Goal: Check status: Check status

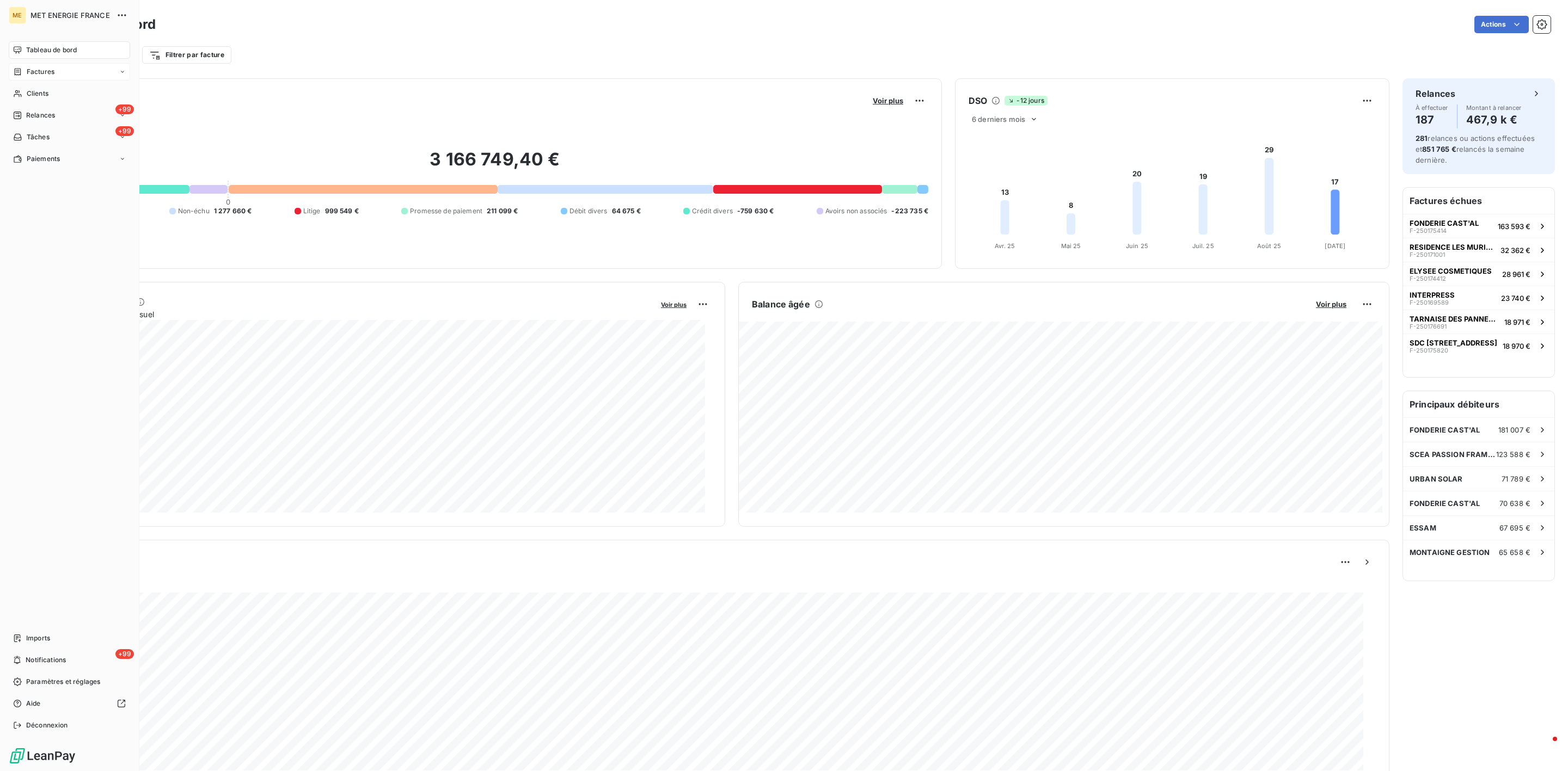
click at [41, 74] on span "Factures" at bounding box center [40, 72] width 27 height 10
click at [61, 93] on div "Factures" at bounding box center [76, 93] width 108 height 17
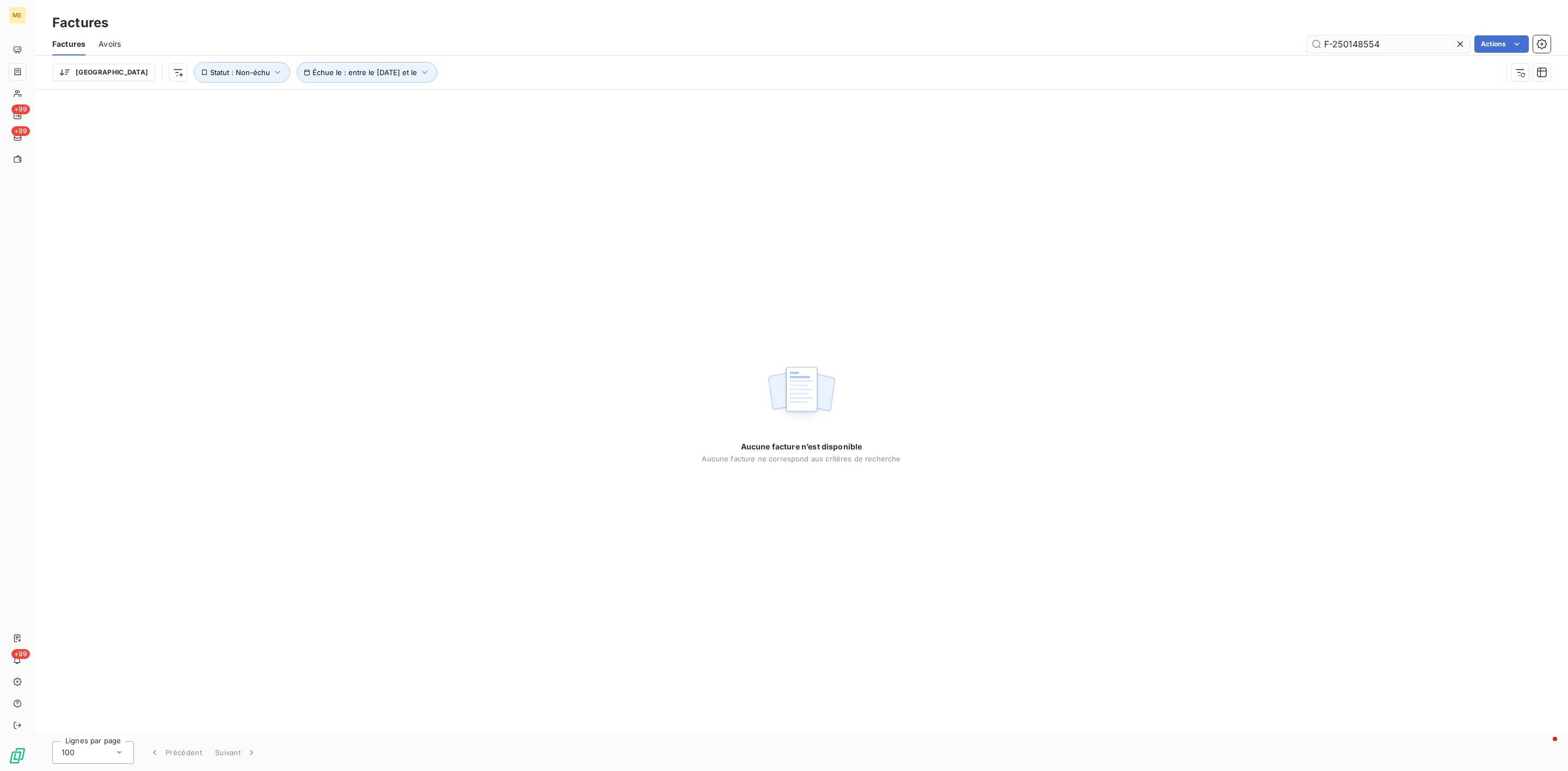
click at [1321, 45] on input "F-250148554" at bounding box center [1389, 44] width 163 height 17
type input "F-250148554"
click at [194, 64] on button "Statut : Non-échu" at bounding box center [241, 72] width 96 height 21
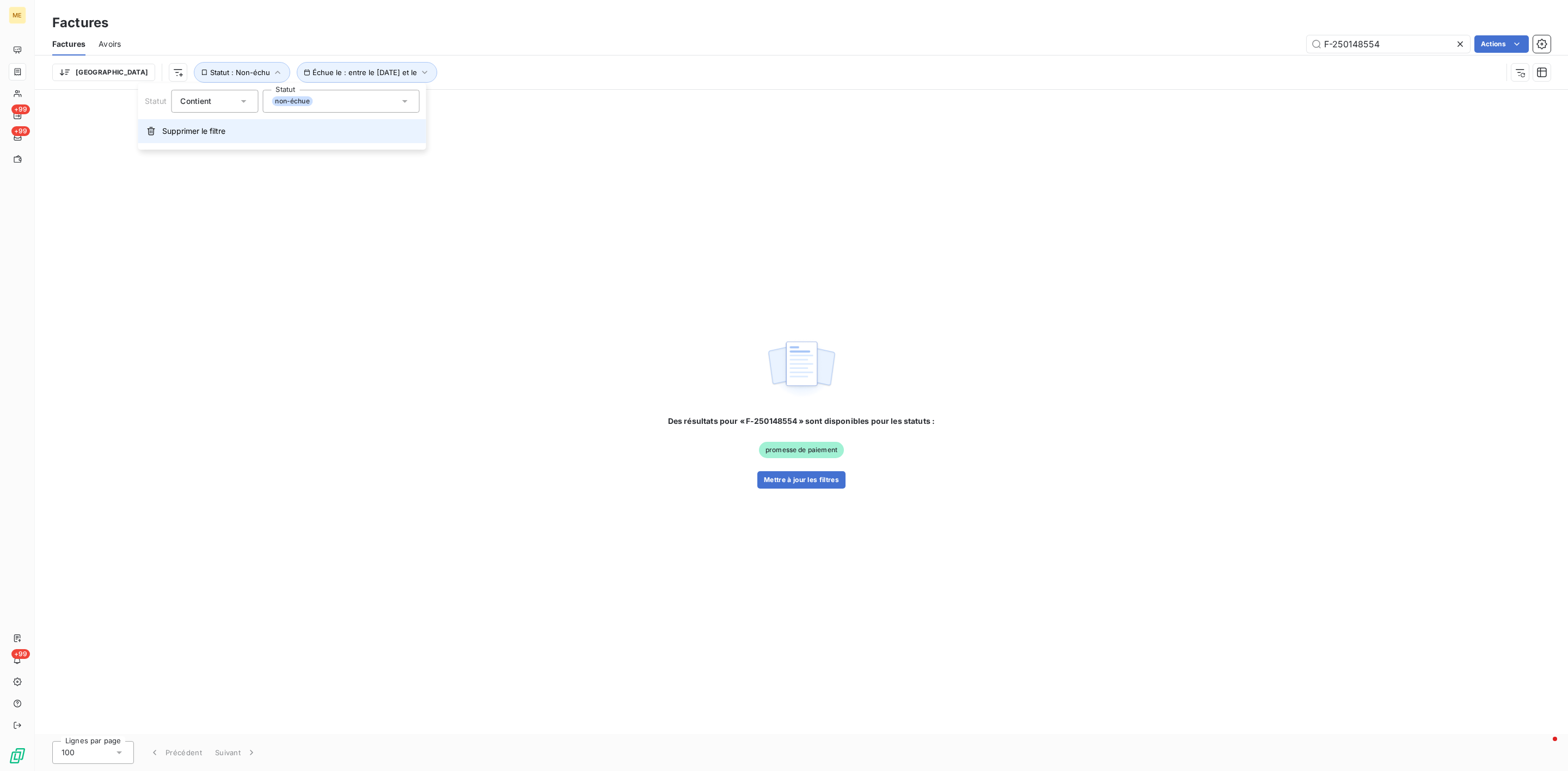
click at [175, 137] on button "Supprimer le filtre" at bounding box center [282, 131] width 288 height 24
click at [265, 72] on span "Échue le : entre le [DATE] et le" at bounding box center [262, 72] width 105 height 9
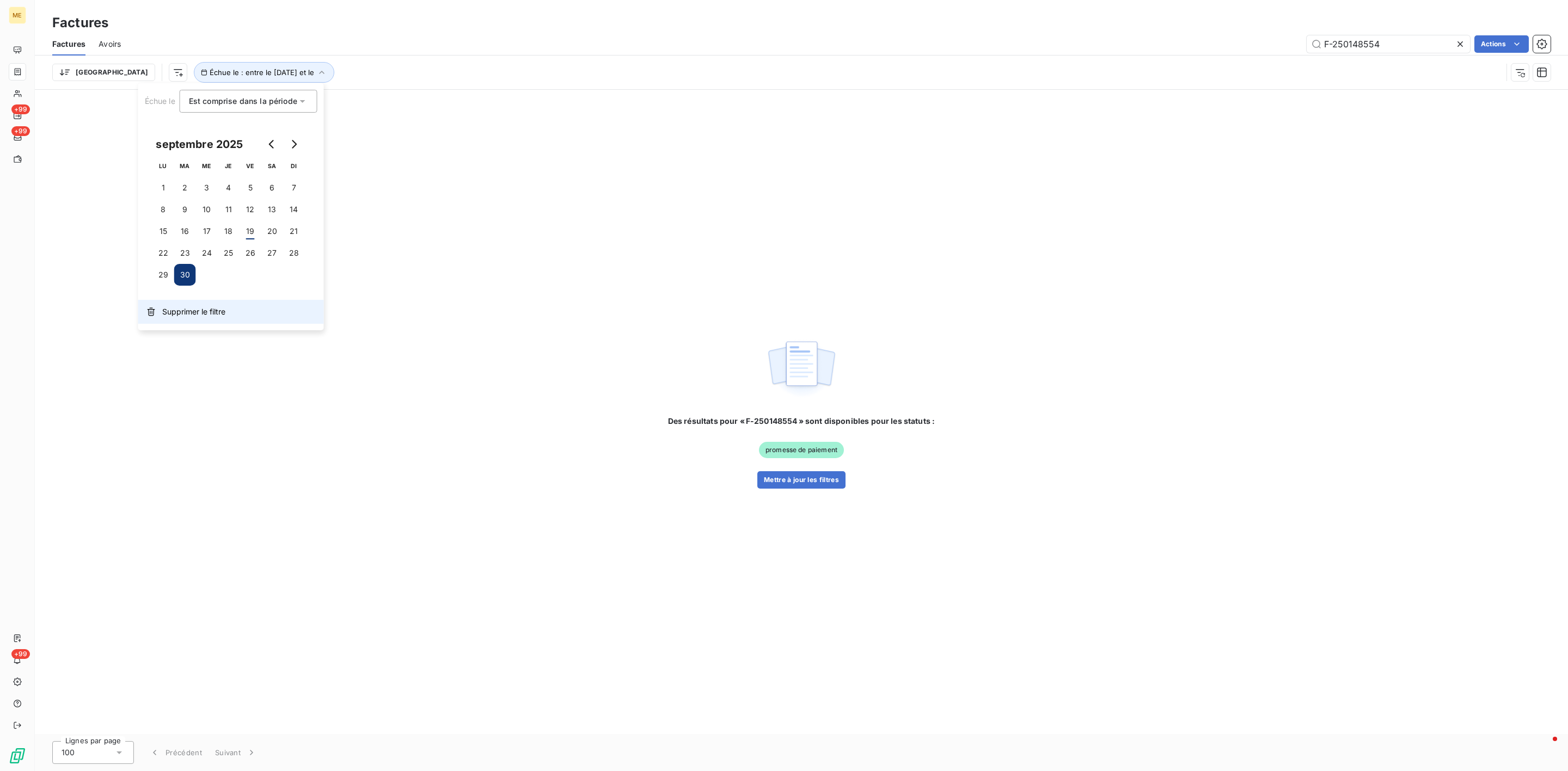
click at [201, 306] on span "Supprimer le filtre" at bounding box center [193, 311] width 63 height 11
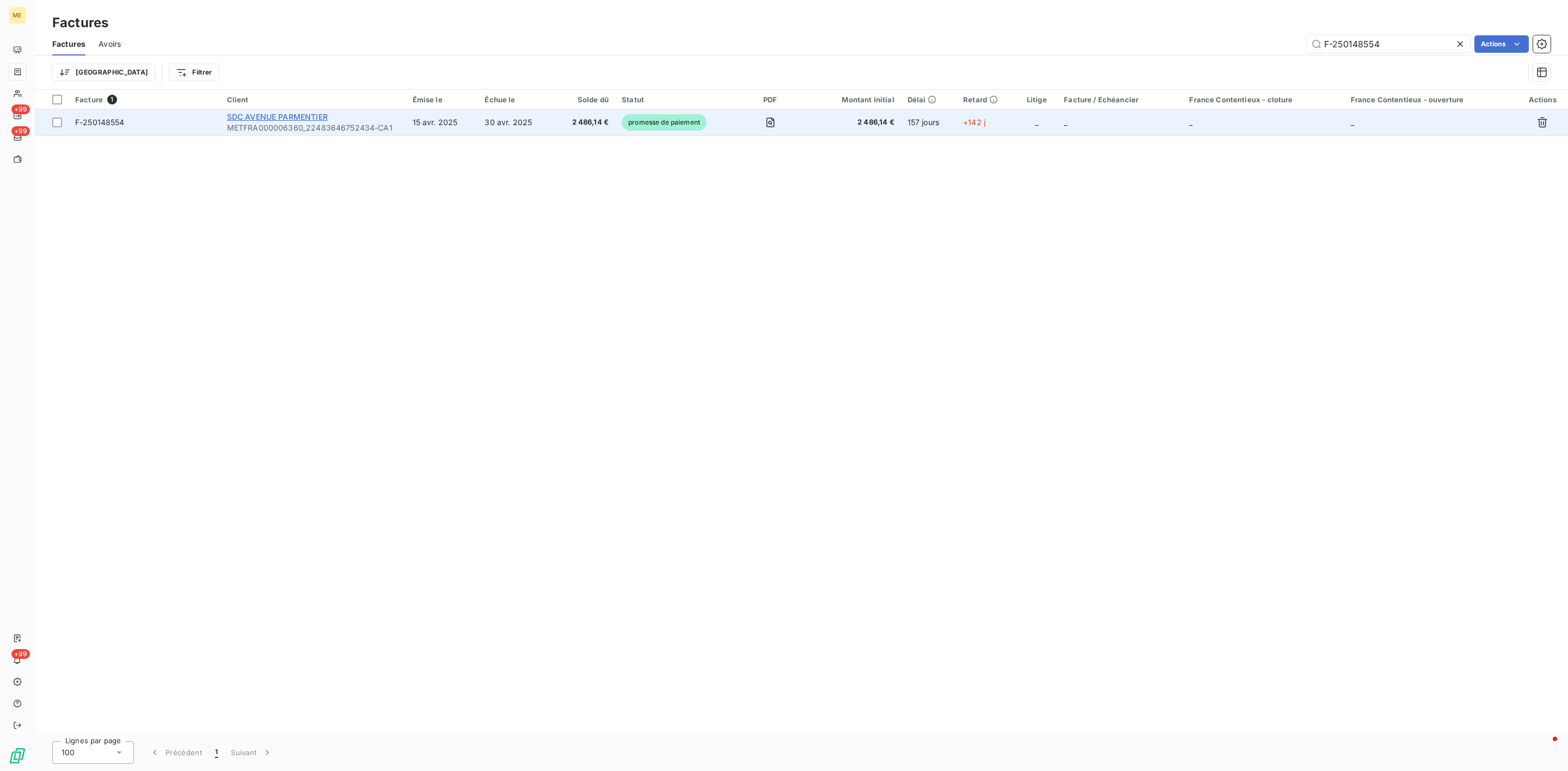
click at [304, 120] on span "SDC AVENUE PARMENTIER" at bounding box center [277, 116] width 100 height 9
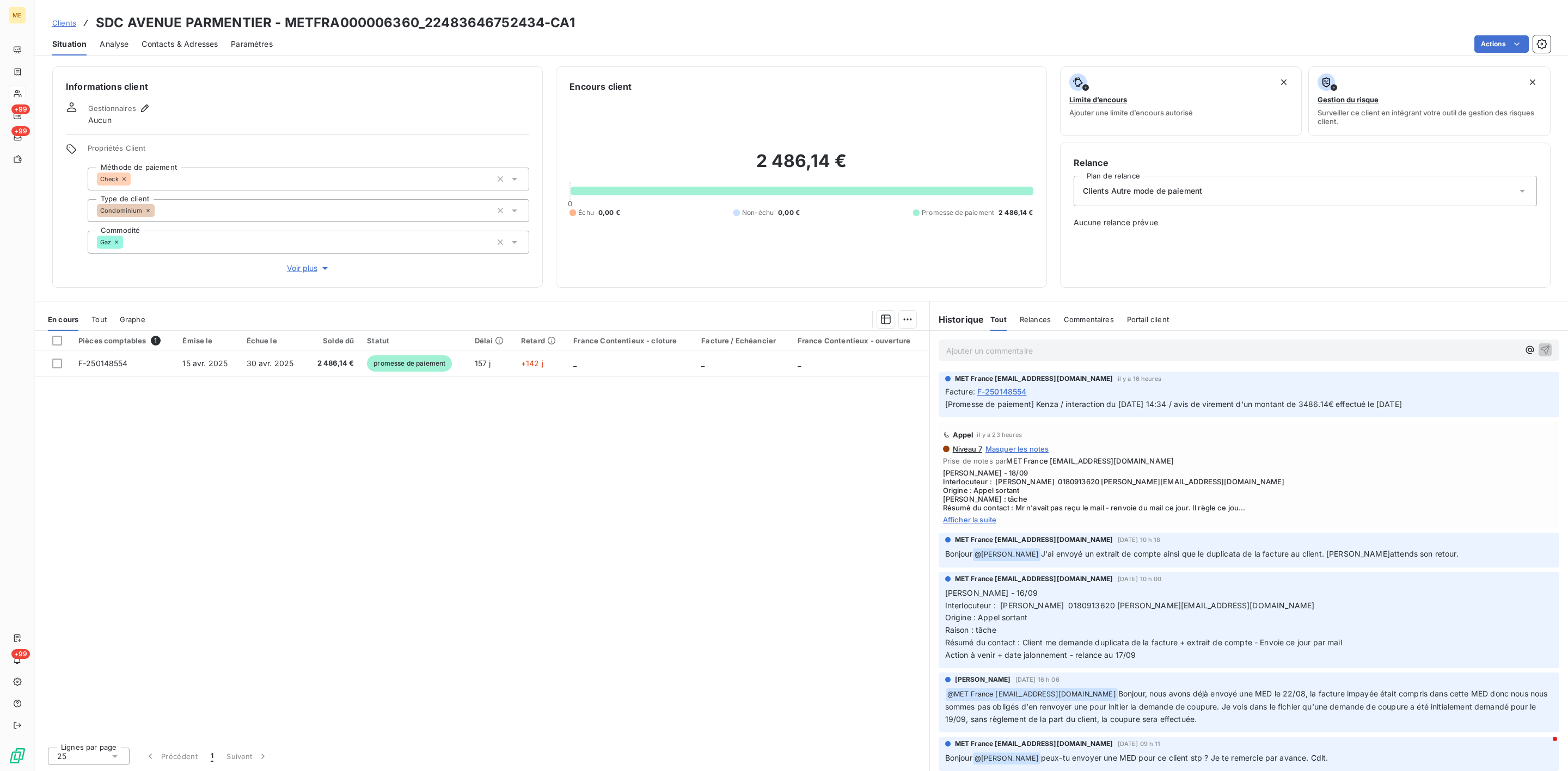
click at [281, 276] on div "Informations client Gestionnaires Aucun Propriétés Client Méthode de paiement C…" at bounding box center [297, 177] width 491 height 222
click at [296, 266] on span "Voir plus" at bounding box center [309, 268] width 43 height 11
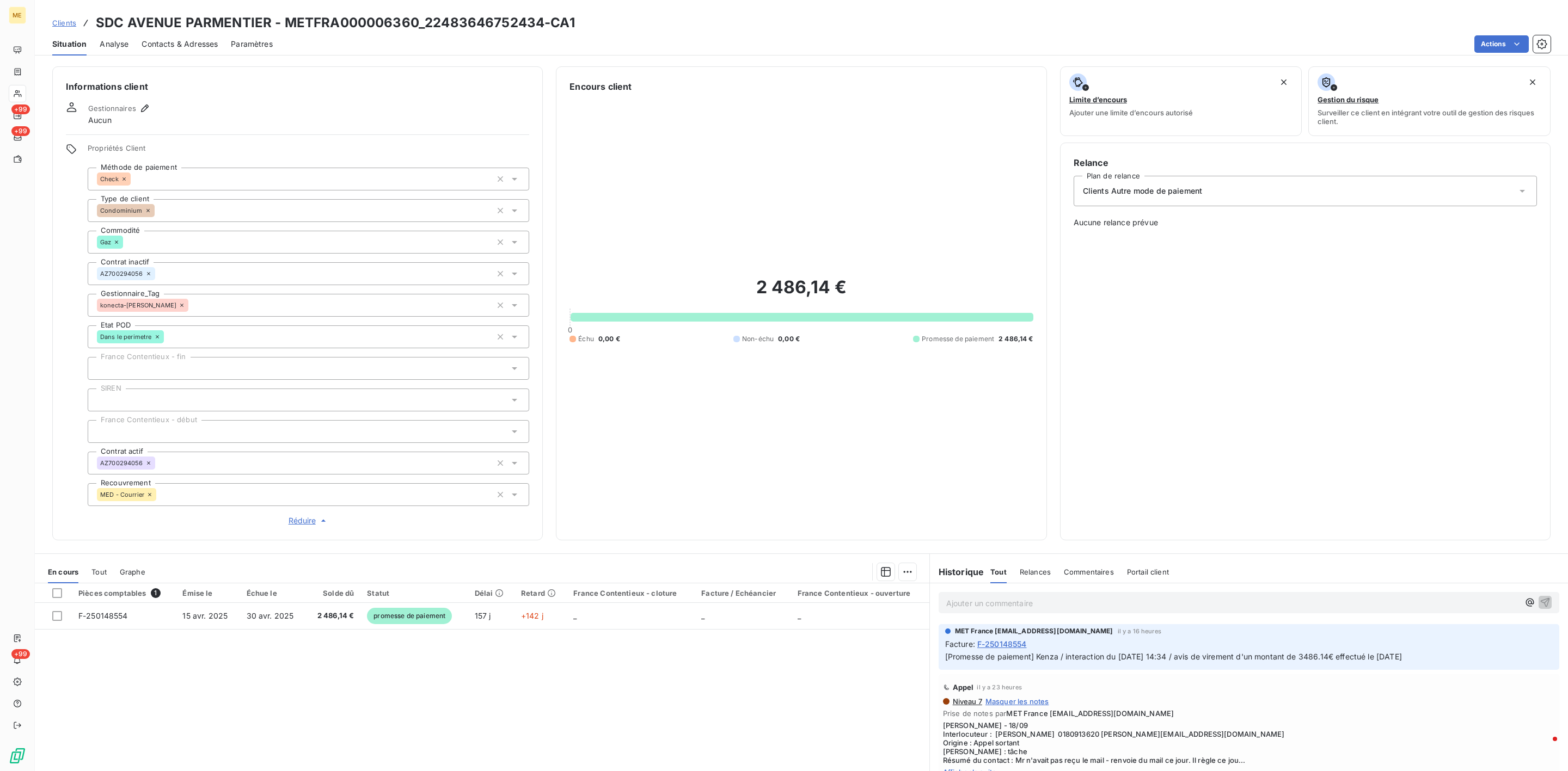
click at [100, 572] on span "Tout" at bounding box center [99, 572] width 15 height 9
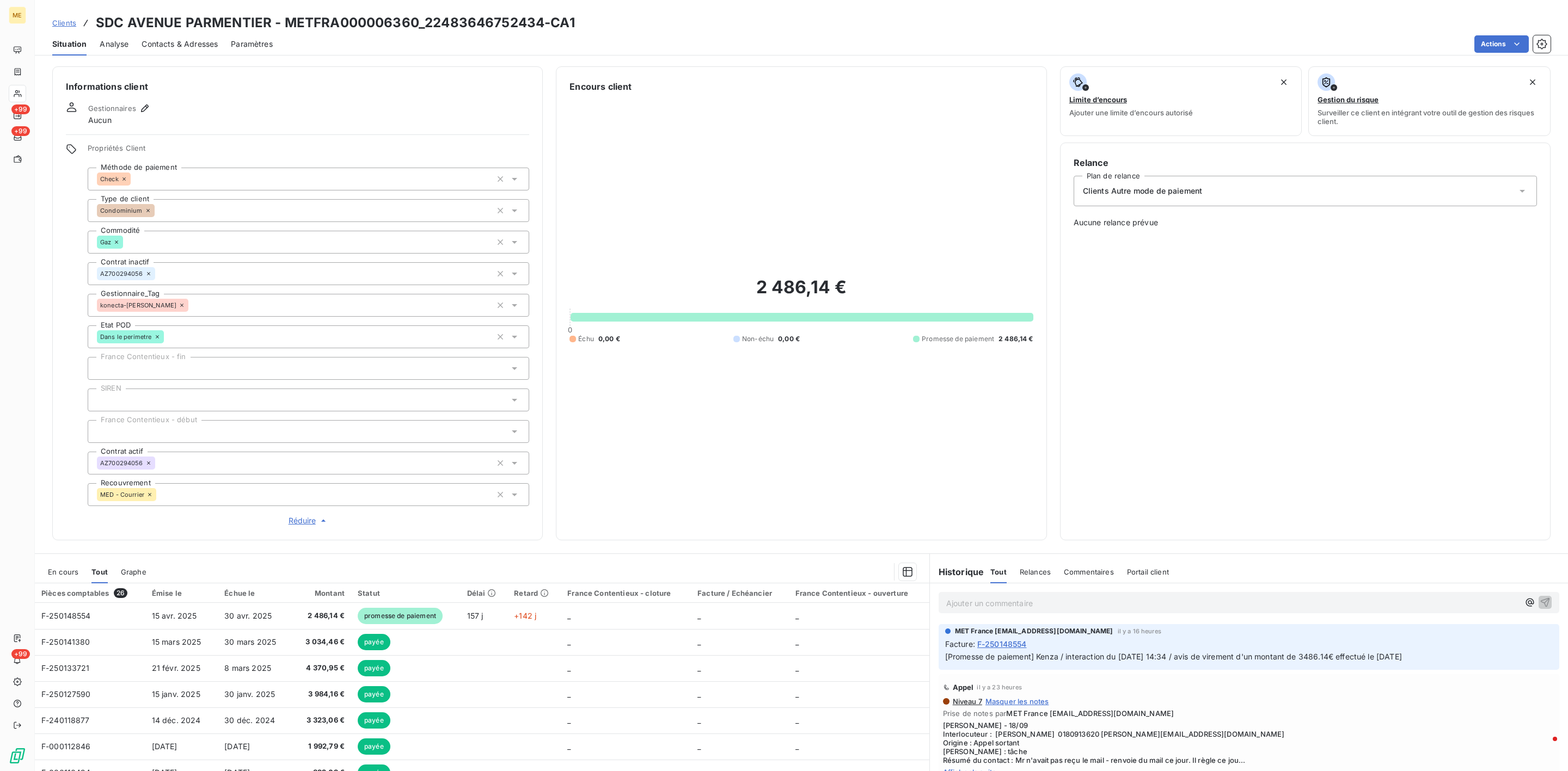
click at [72, 587] on th "Pièces comptables 26" at bounding box center [90, 593] width 111 height 20
click at [72, 577] on div "En cours" at bounding box center [63, 572] width 30 height 23
